Goal: Information Seeking & Learning: Check status

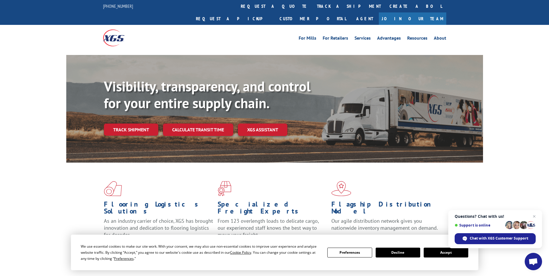
click at [436, 253] on button "Accept" at bounding box center [446, 253] width 45 height 10
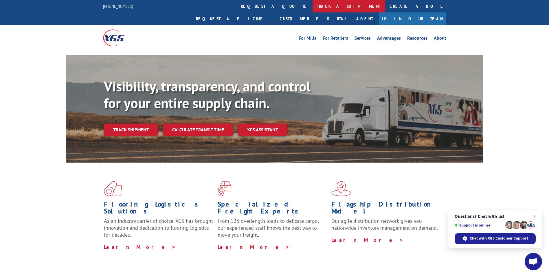
click at [313, 7] on link "track a shipment" at bounding box center [349, 6] width 73 height 12
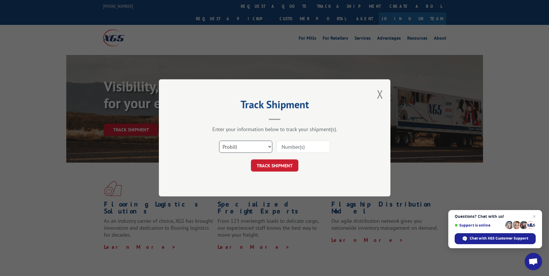
click at [246, 147] on select "Select category... Probill BOL PO" at bounding box center [245, 147] width 53 height 12
click at [311, 146] on input at bounding box center [303, 147] width 53 height 12
type input "17258910"
click at [251, 160] on button "TRACK SHIPMENT" at bounding box center [274, 166] width 47 height 12
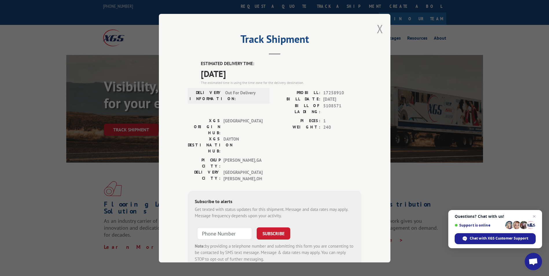
click at [379, 26] on button "Close modal" at bounding box center [380, 28] width 6 height 15
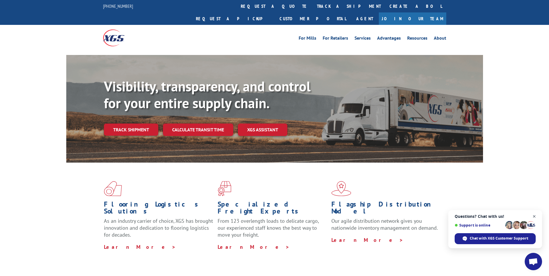
click at [535, 216] on span "Open chat" at bounding box center [534, 216] width 7 height 7
